Goal: Find specific fact: Find specific fact

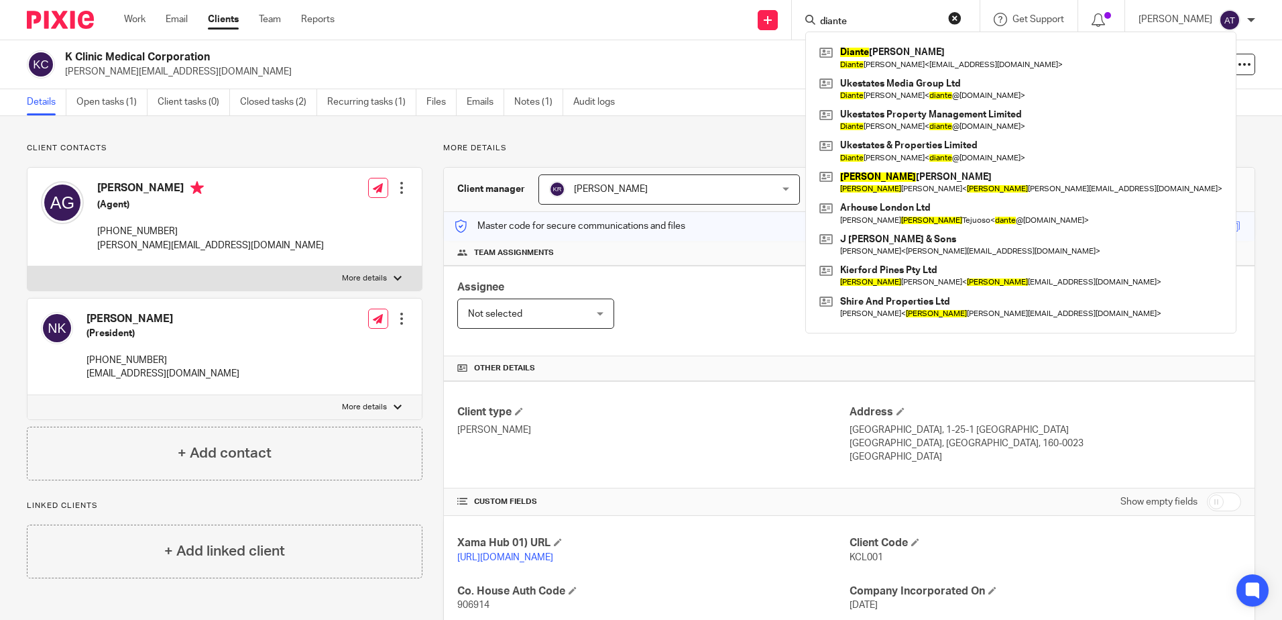
type input "diante"
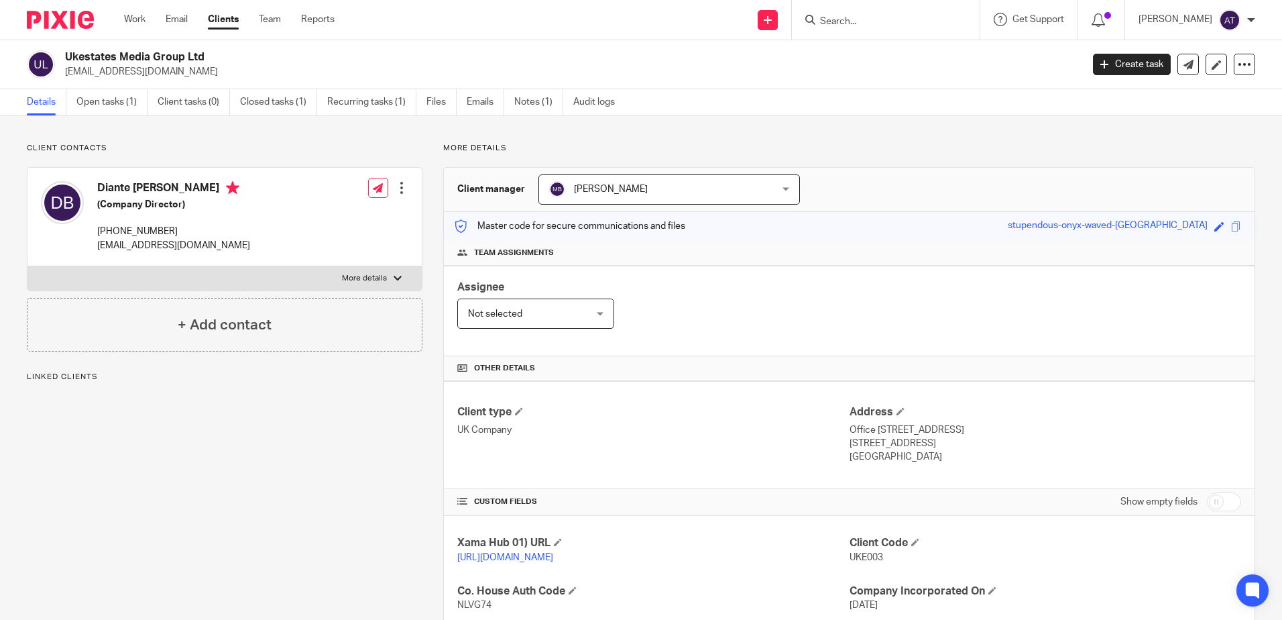
drag, startPoint x: 0, startPoint y: 0, endPoint x: 528, endPoint y: 418, distance: 673.7
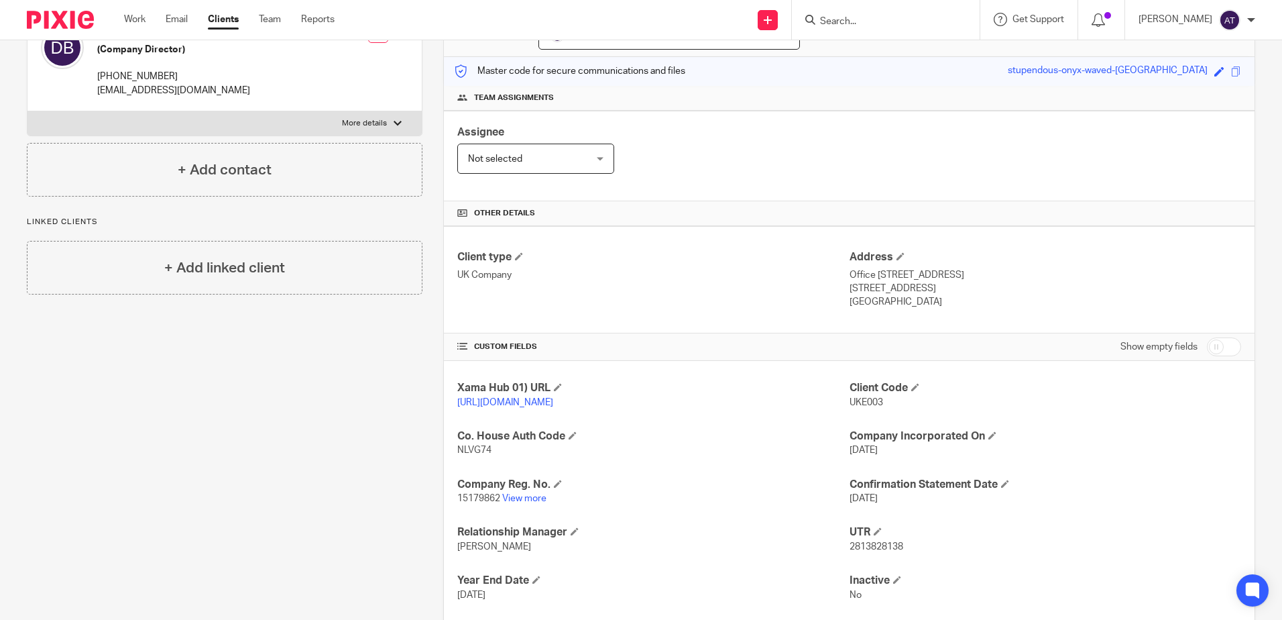
scroll to position [246, 0]
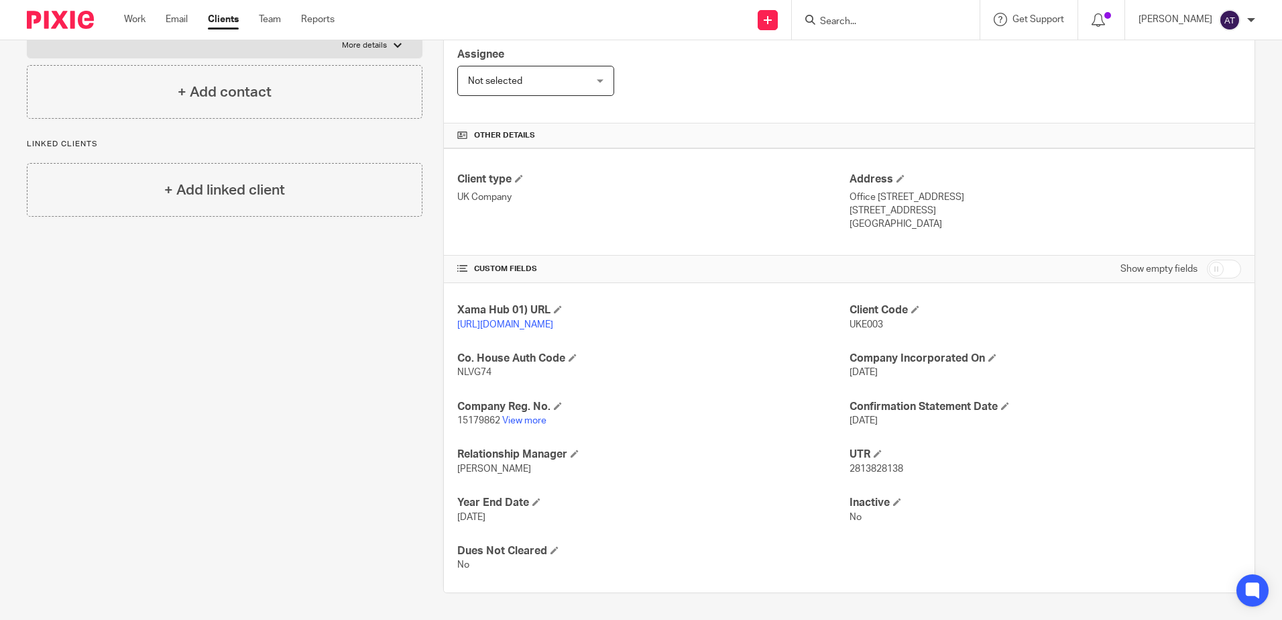
click at [486, 417] on span "15179862" at bounding box center [478, 420] width 43 height 9
copy p "15179862"
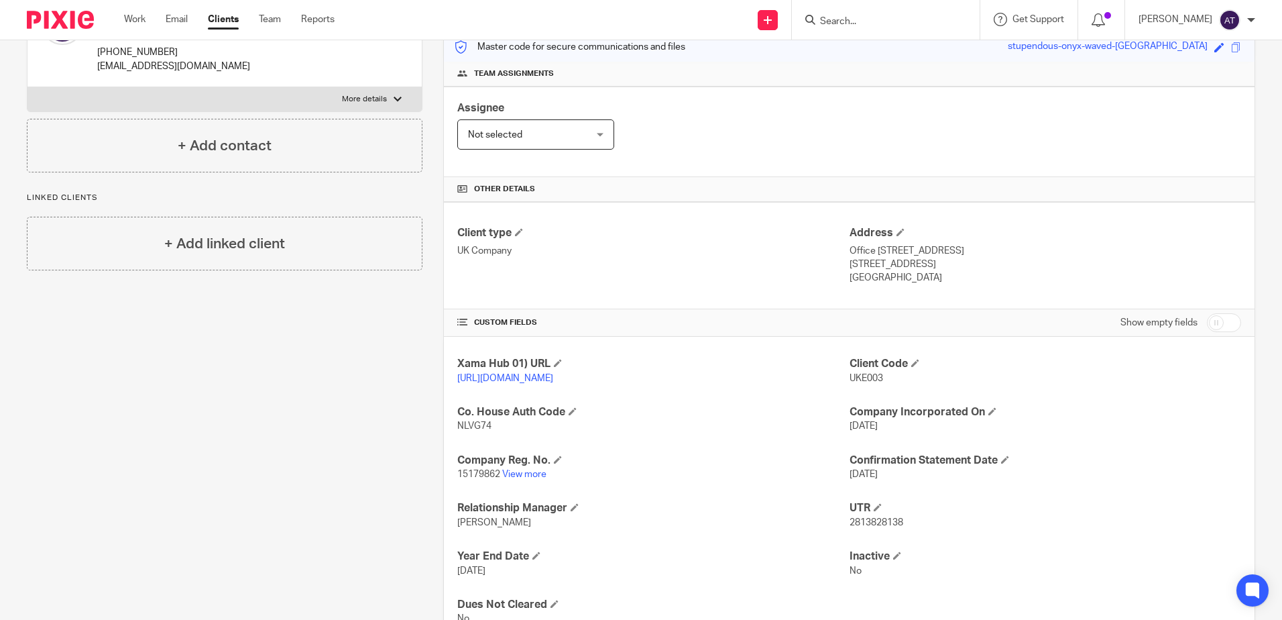
click at [473, 431] on span "NLVG74" at bounding box center [474, 425] width 34 height 9
copy span "NLVG74"
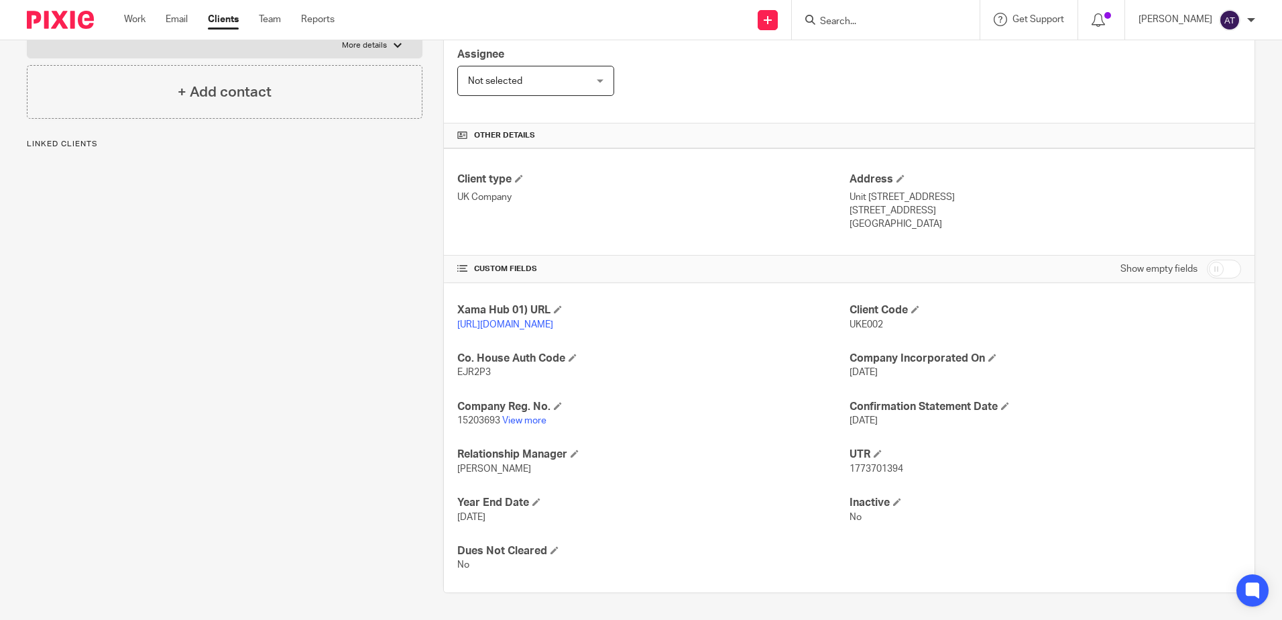
scroll to position [246, 0]
click at [523, 418] on link "View more" at bounding box center [524, 420] width 44 height 9
